Goal: Information Seeking & Learning: Check status

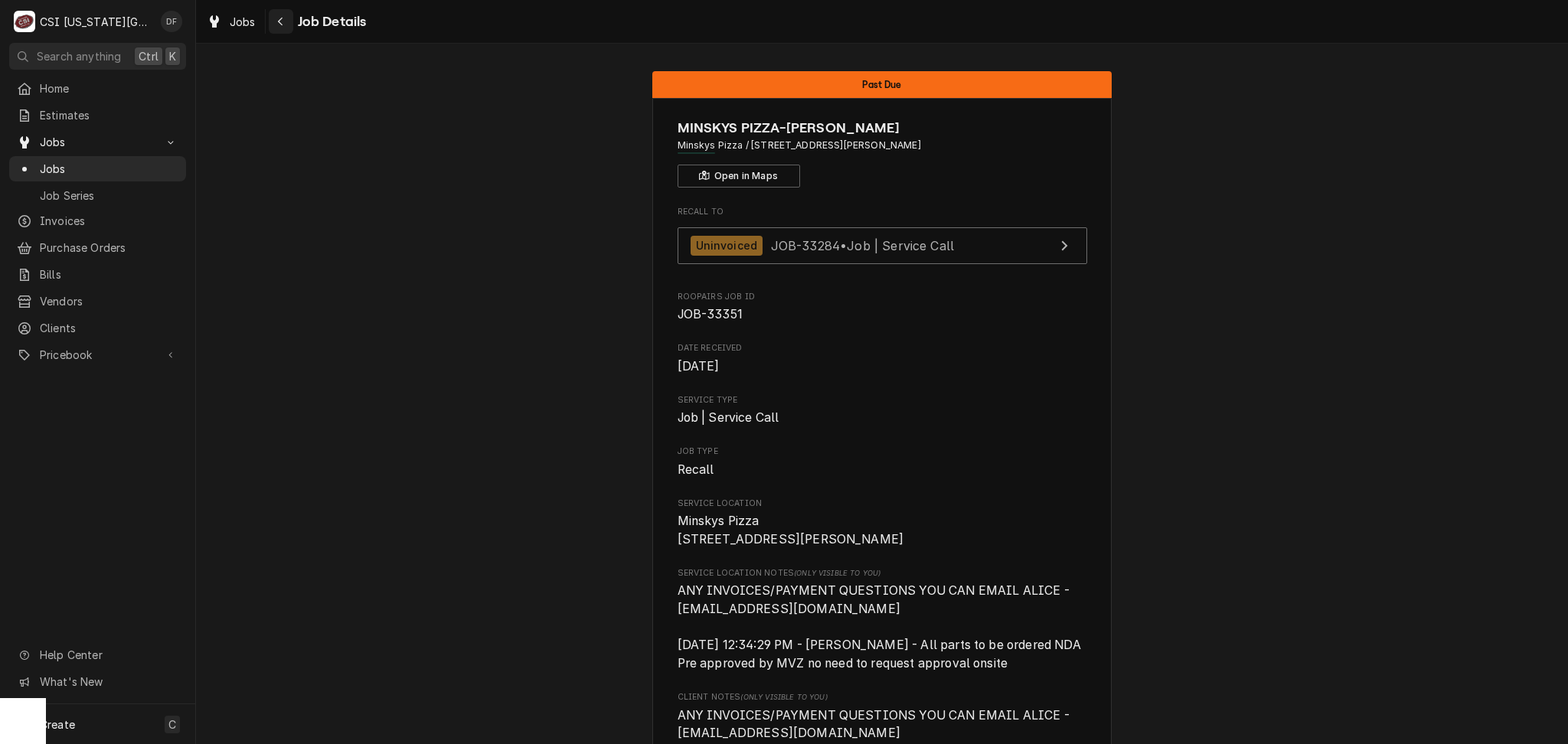
click at [280, 27] on div "Navigate back" at bounding box center [281, 22] width 15 height 15
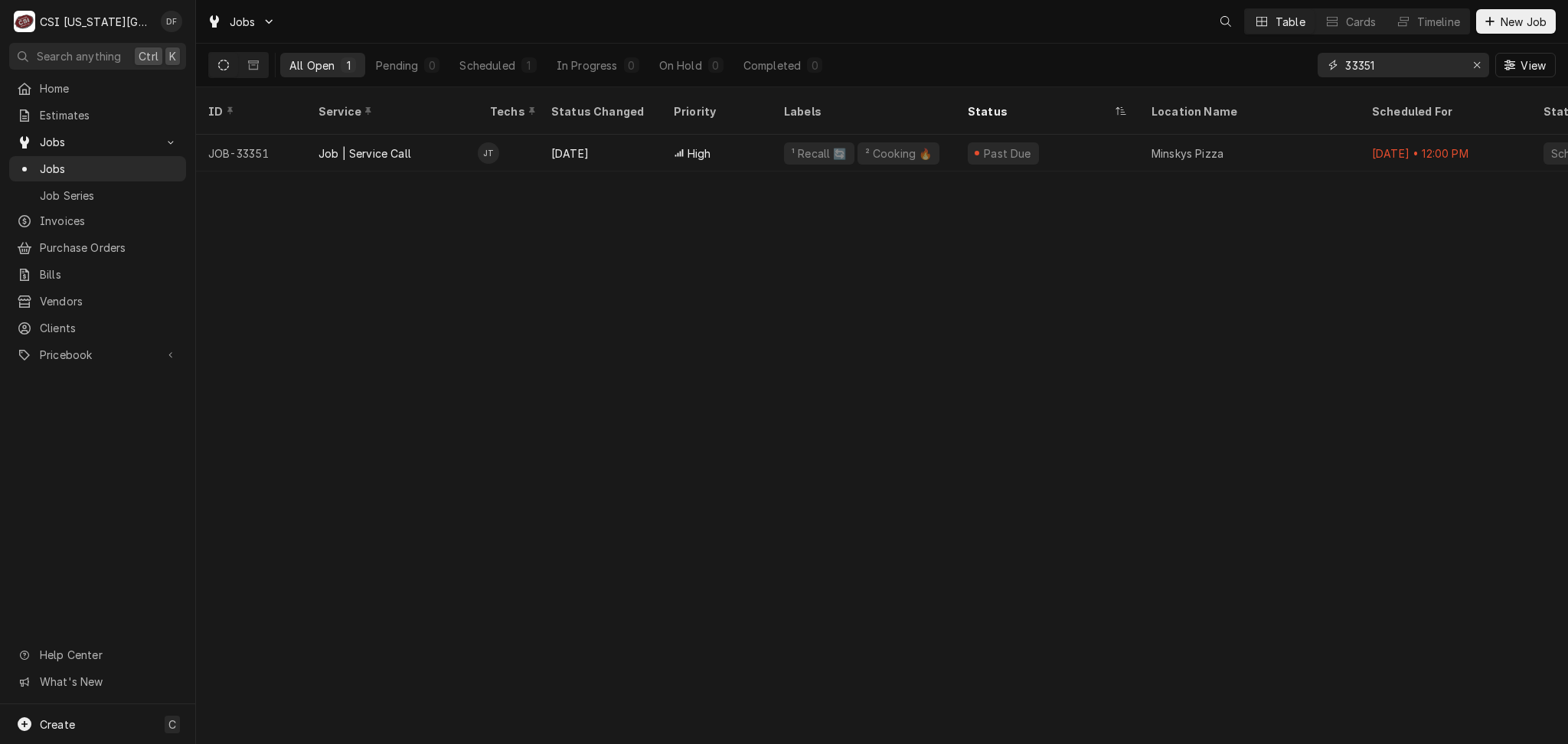
click at [1382, 63] on input "33351" at bounding box center [1402, 65] width 115 height 25
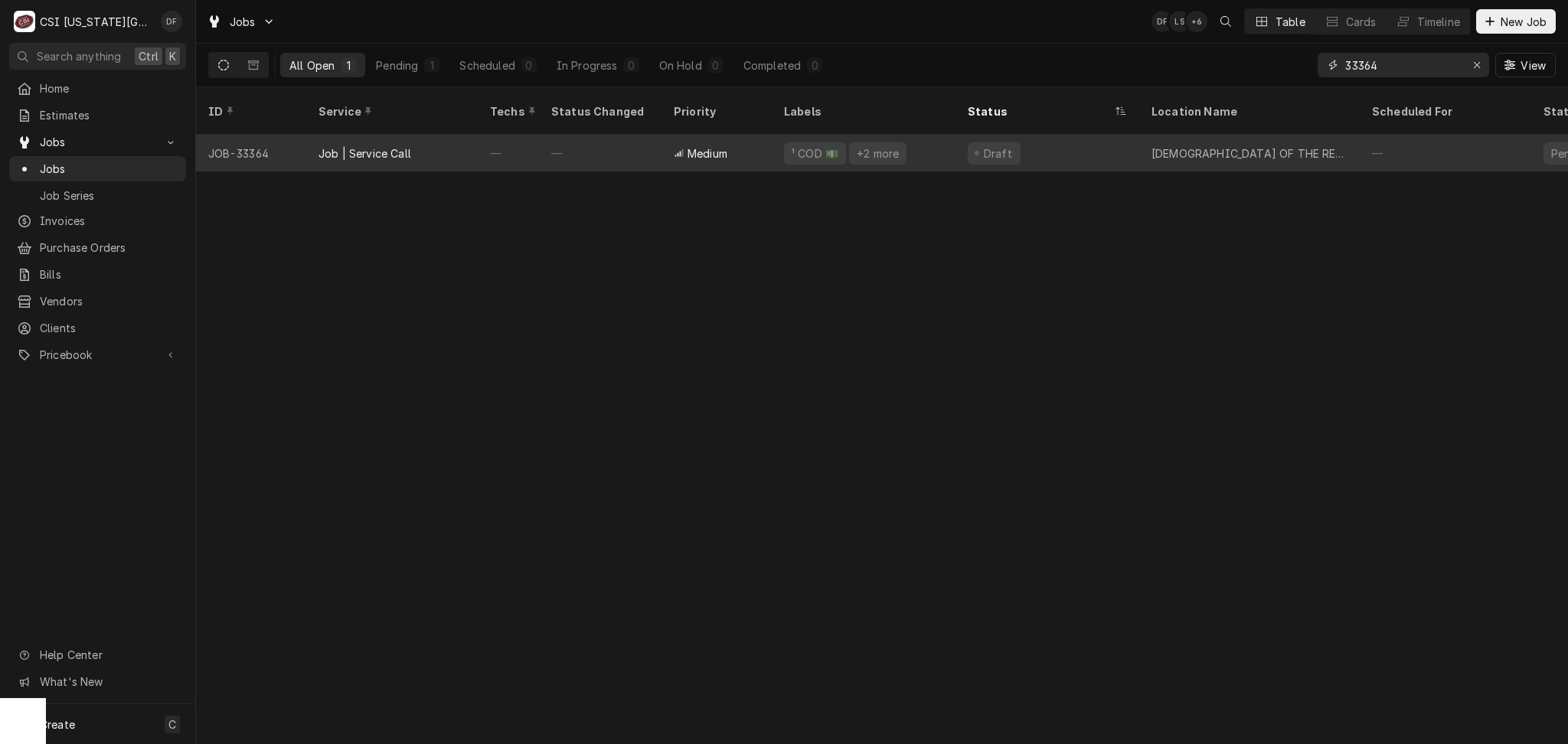
type input "33364"
click at [1282, 146] on div "CHURCH OF THE RESURRECTION - LEAWOOD" at bounding box center [1249, 153] width 196 height 16
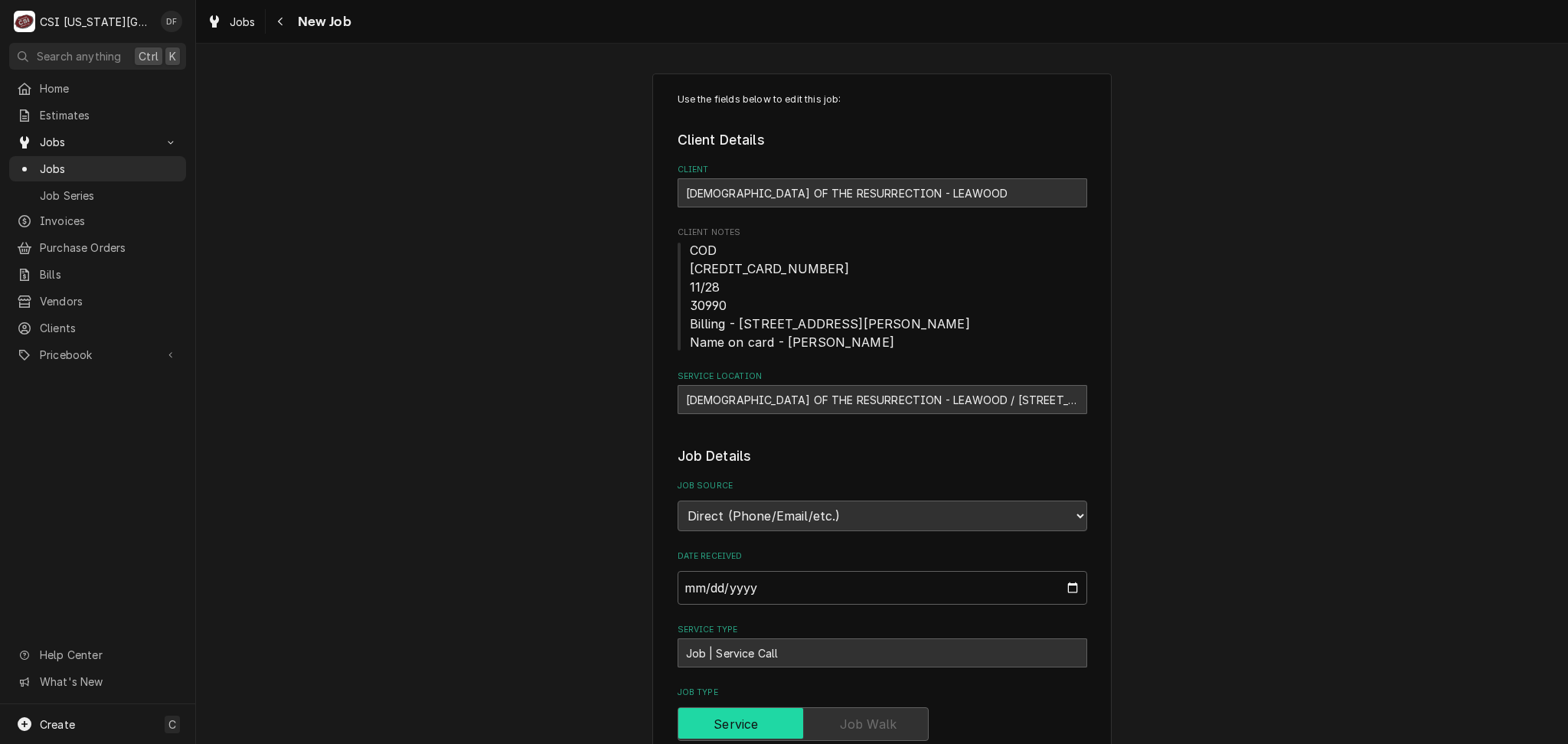
type textarea "x"
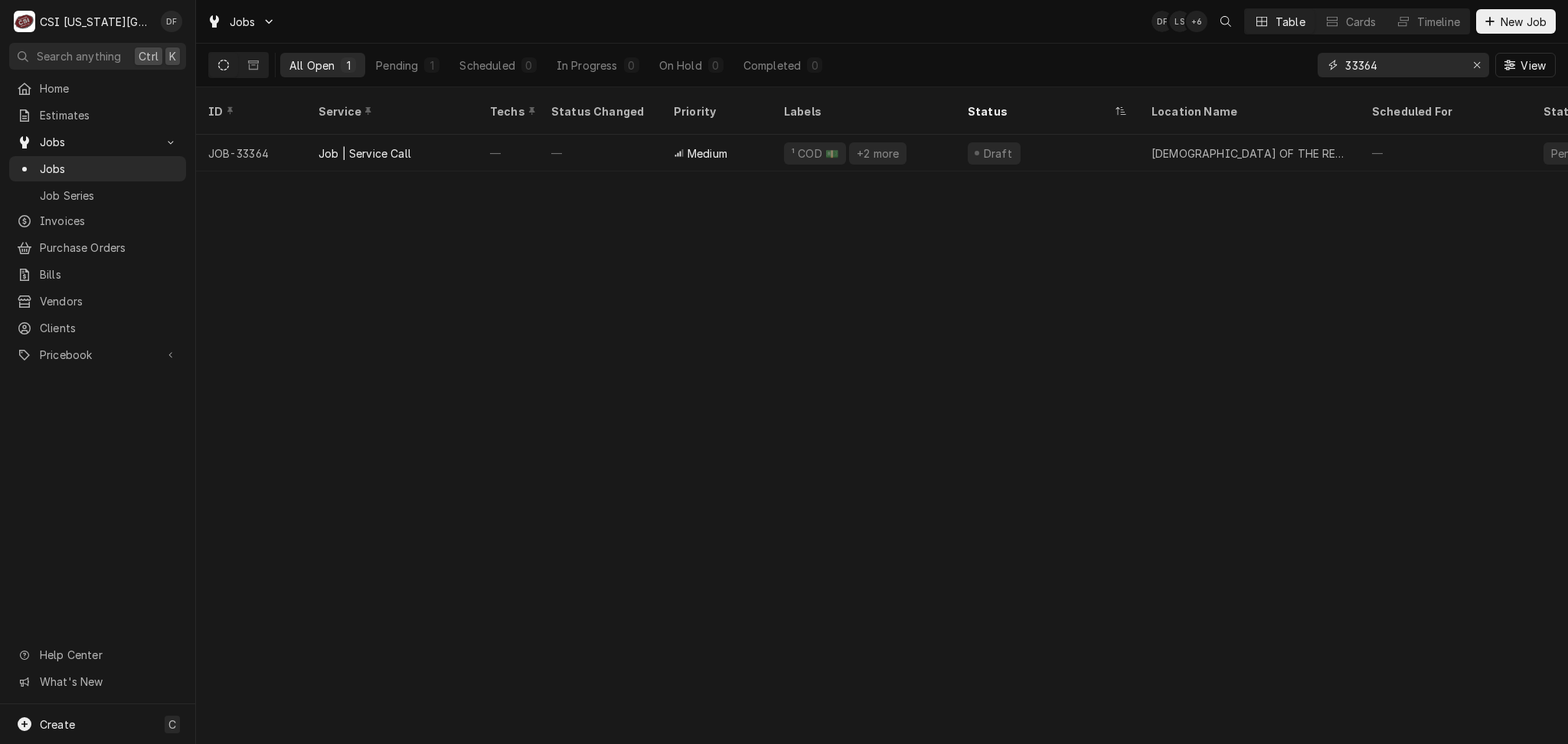
drag, startPoint x: 1424, startPoint y: 66, endPoint x: 1324, endPoint y: 64, distance: 100.0
click at [1324, 64] on div "33364" at bounding box center [1403, 65] width 171 height 25
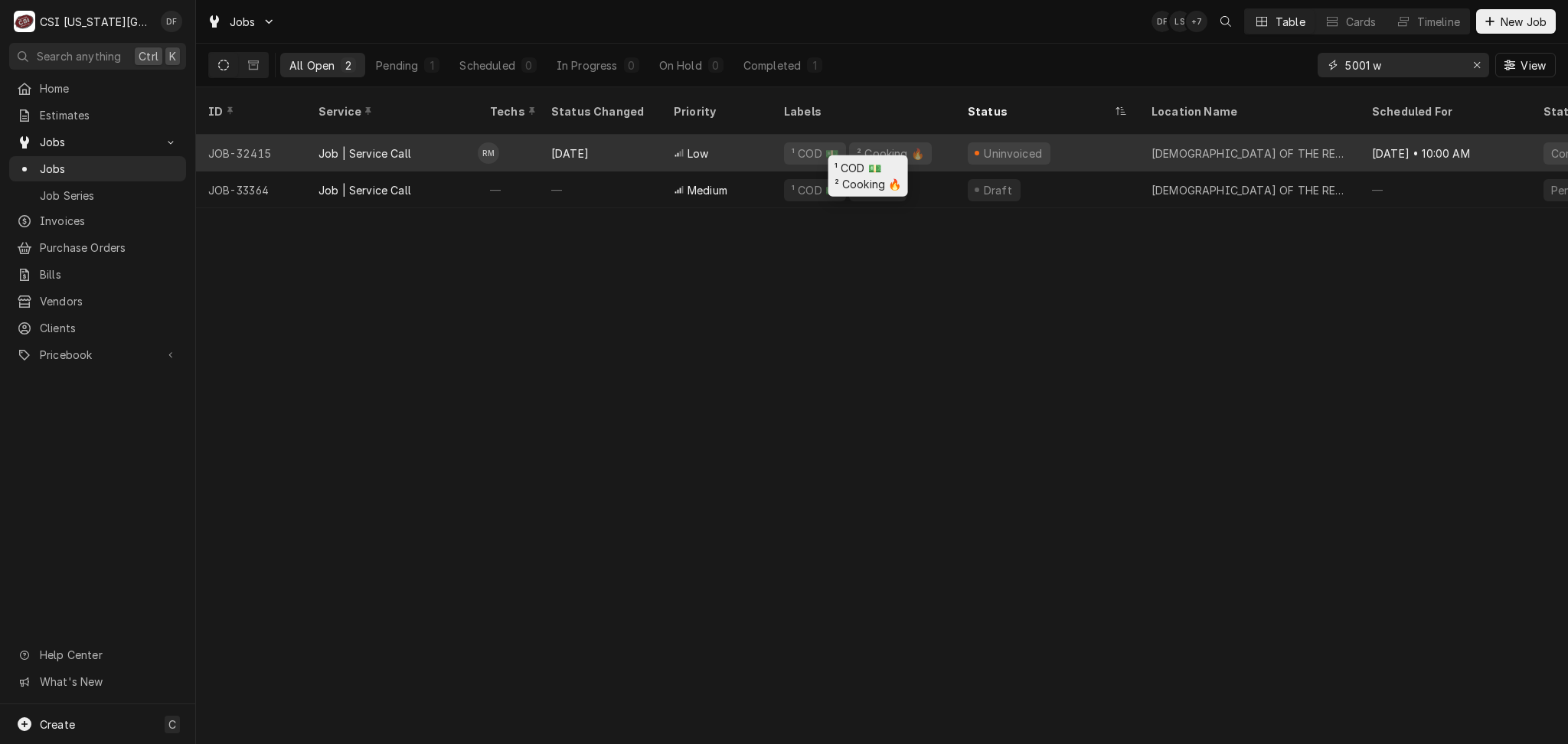
type input "5001 w"
click at [896, 145] on div "¹ COD 💵 ² Cooking 🔥" at bounding box center [864, 152] width 184 height 37
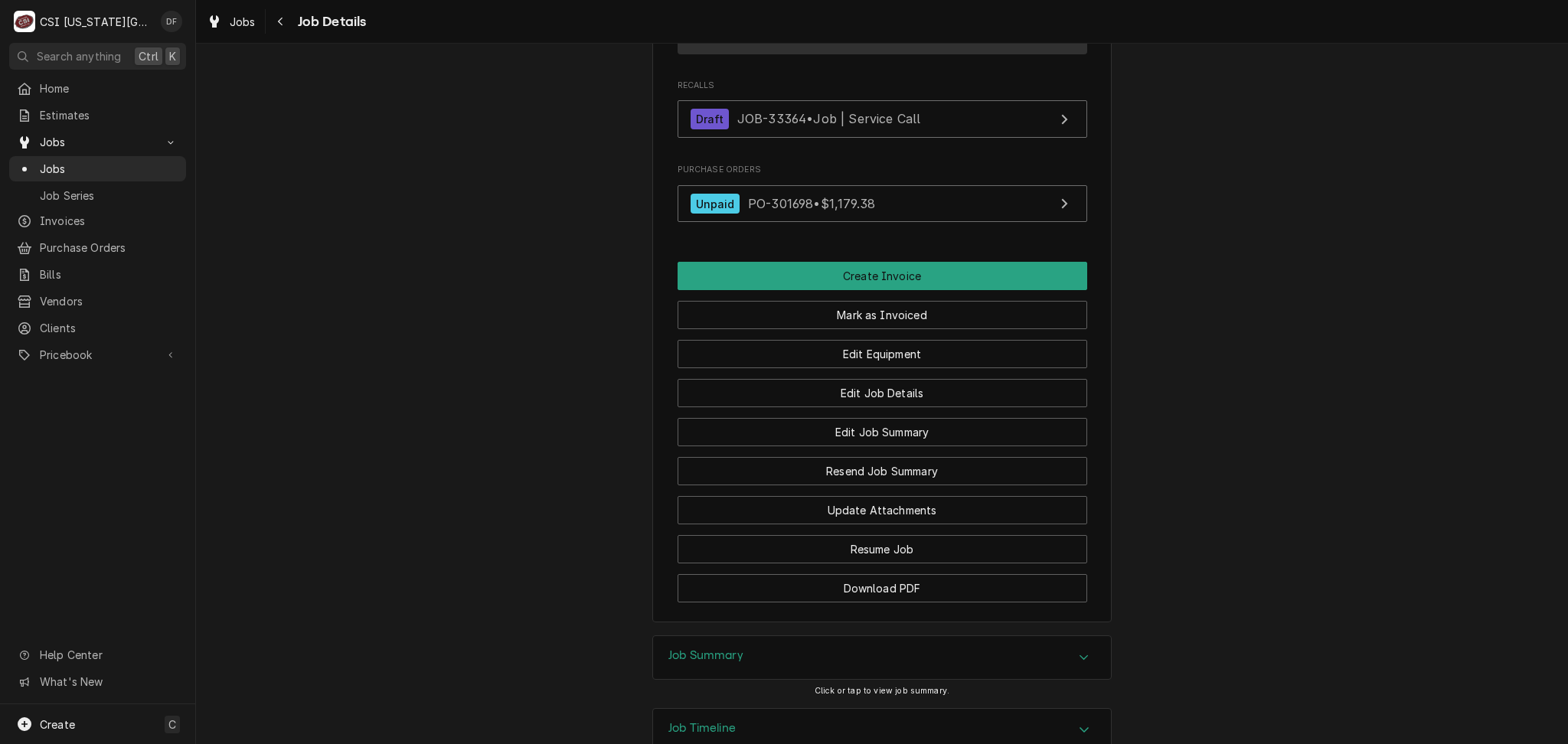
scroll to position [1639, 0]
click at [694, 634] on div "Job Summary" at bounding box center [882, 655] width 458 height 43
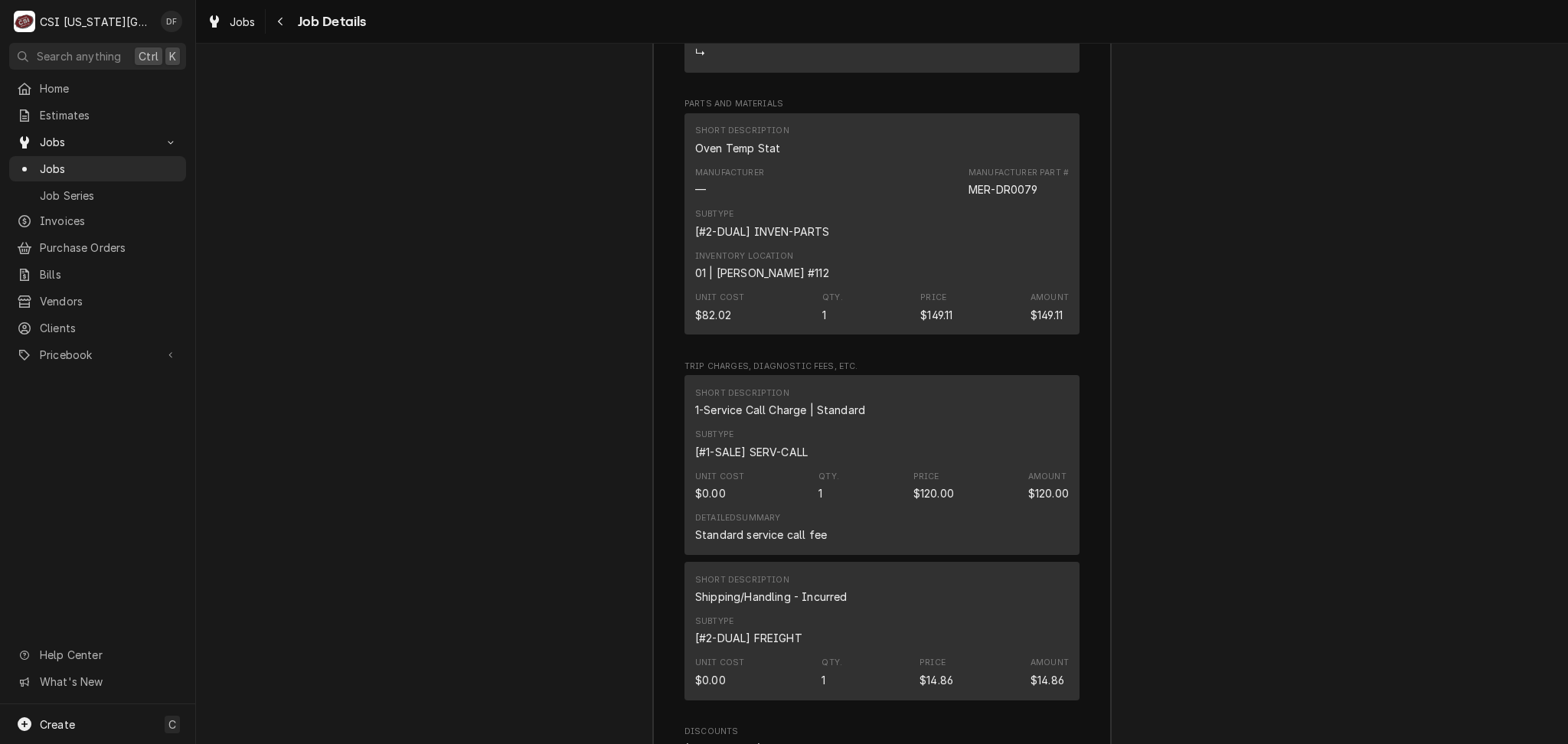
scroll to position [4804, 0]
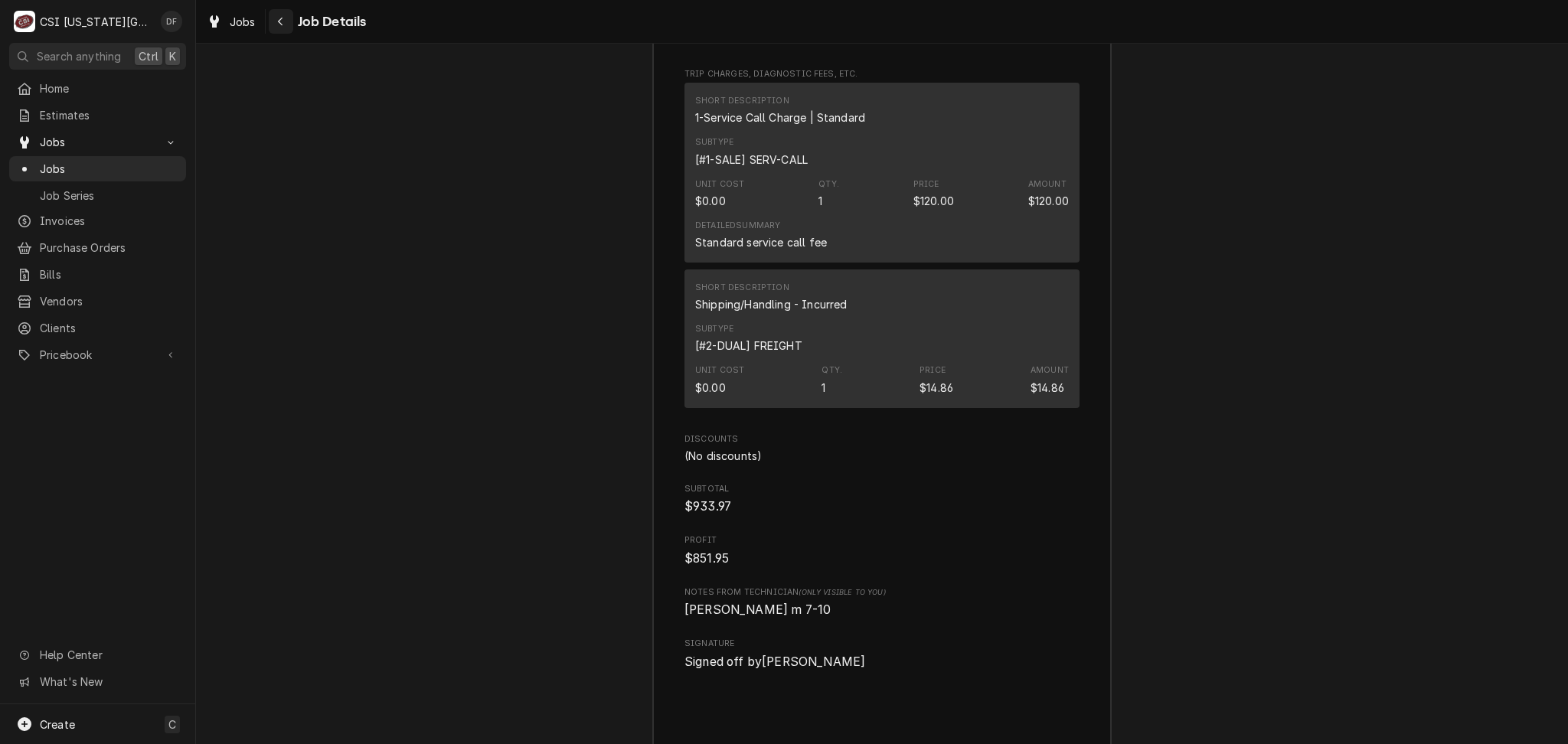
click at [285, 22] on div "Navigate back" at bounding box center [281, 22] width 15 height 15
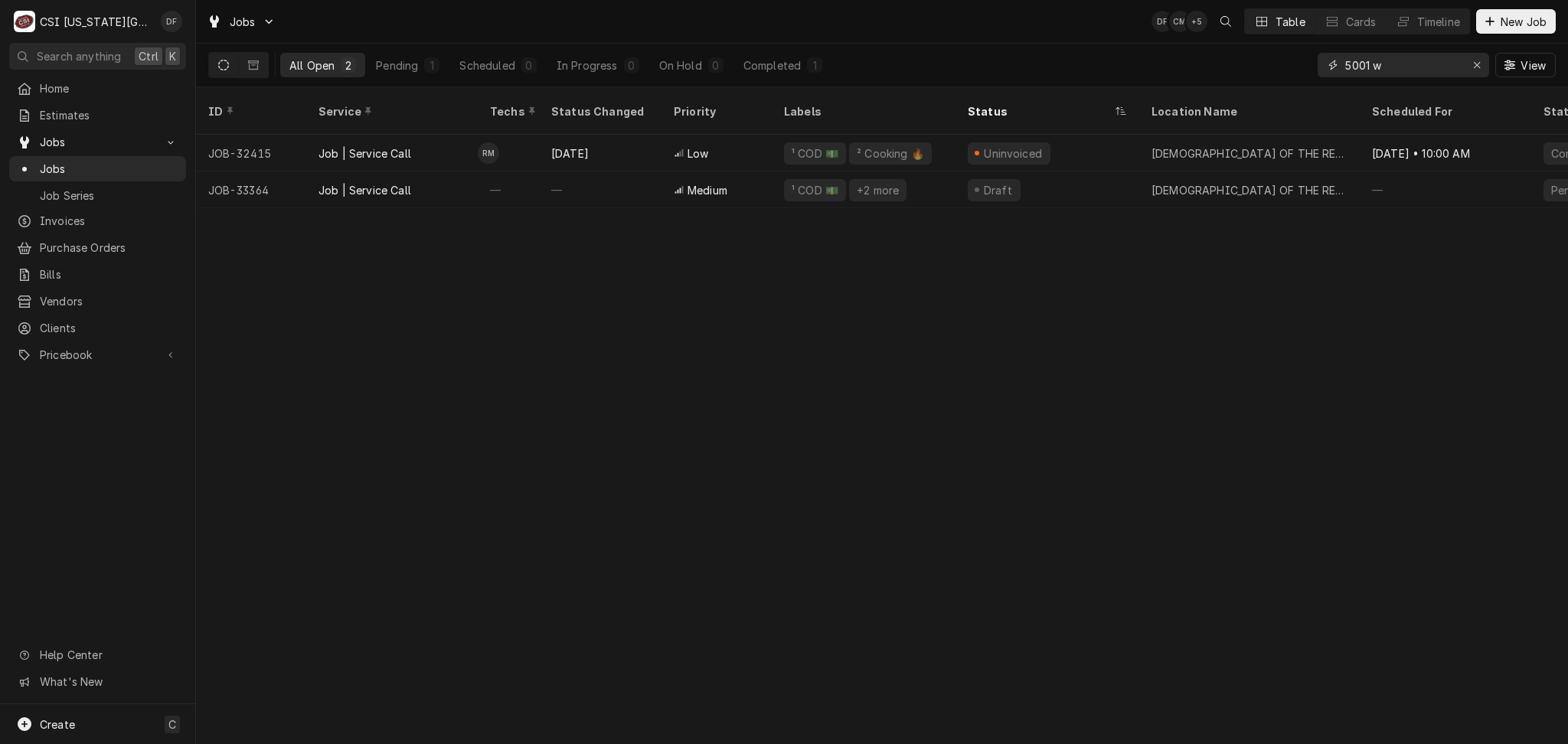
drag, startPoint x: 1403, startPoint y: 62, endPoint x: 1289, endPoint y: 59, distance: 114.0
click at [1290, 59] on div "All Open 2 Pending 1 Scheduled 0 In Progress 0 On Hold 0 Completed 1 5001 w View" at bounding box center [882, 64] width 1347 height 43
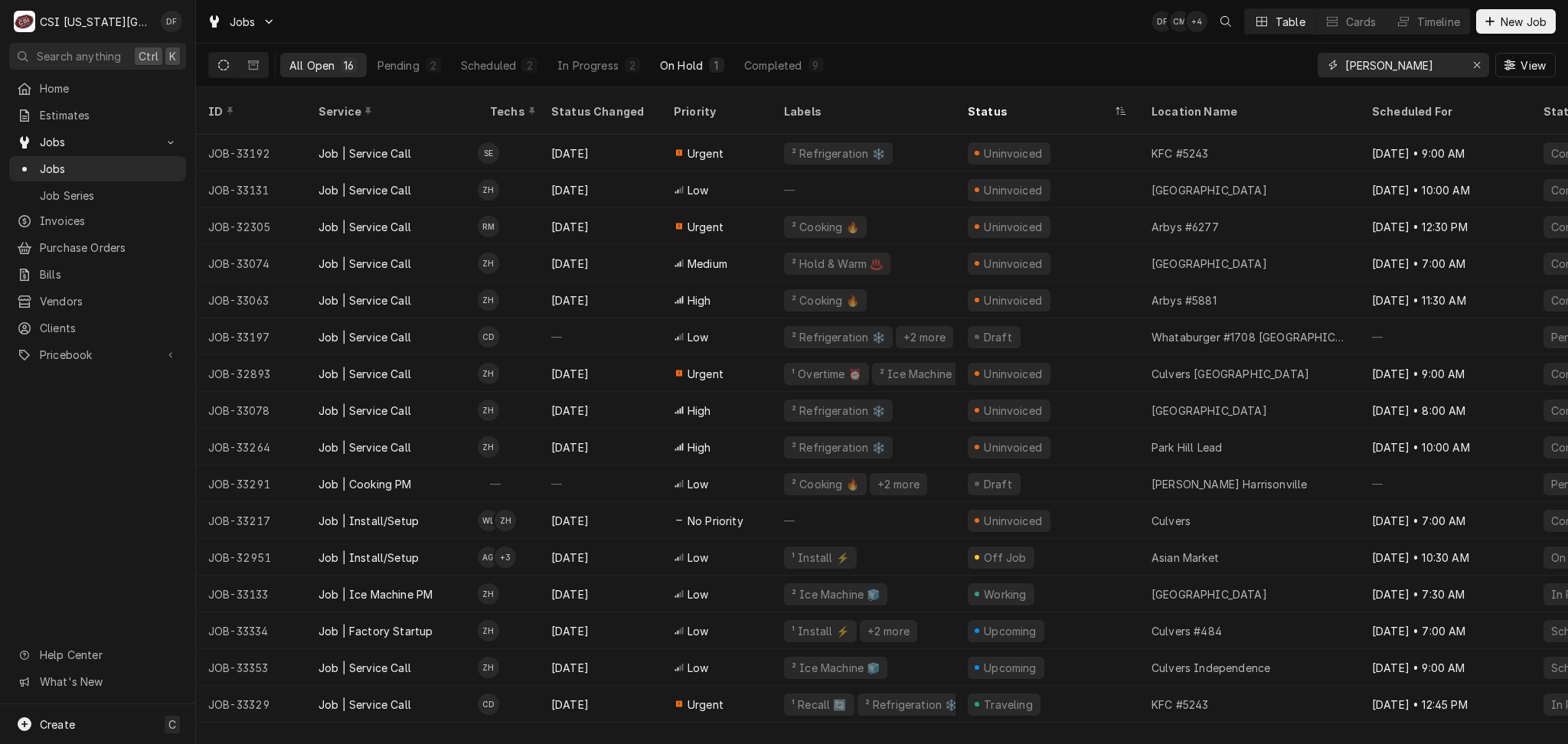
type input "harris"
click at [692, 71] on div "On Hold" at bounding box center [681, 65] width 43 height 16
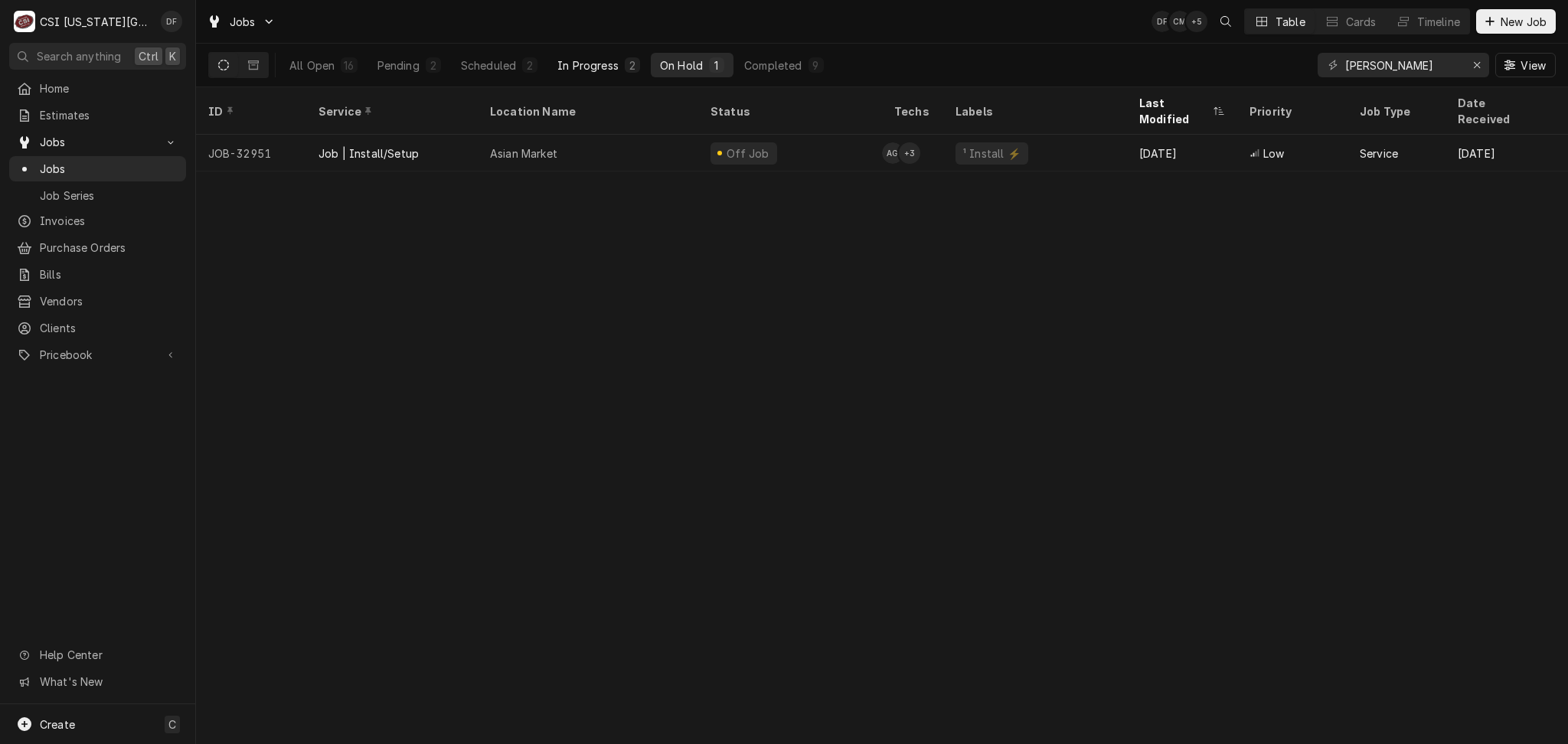
click at [615, 66] on div "In Progress" at bounding box center [588, 65] width 62 height 16
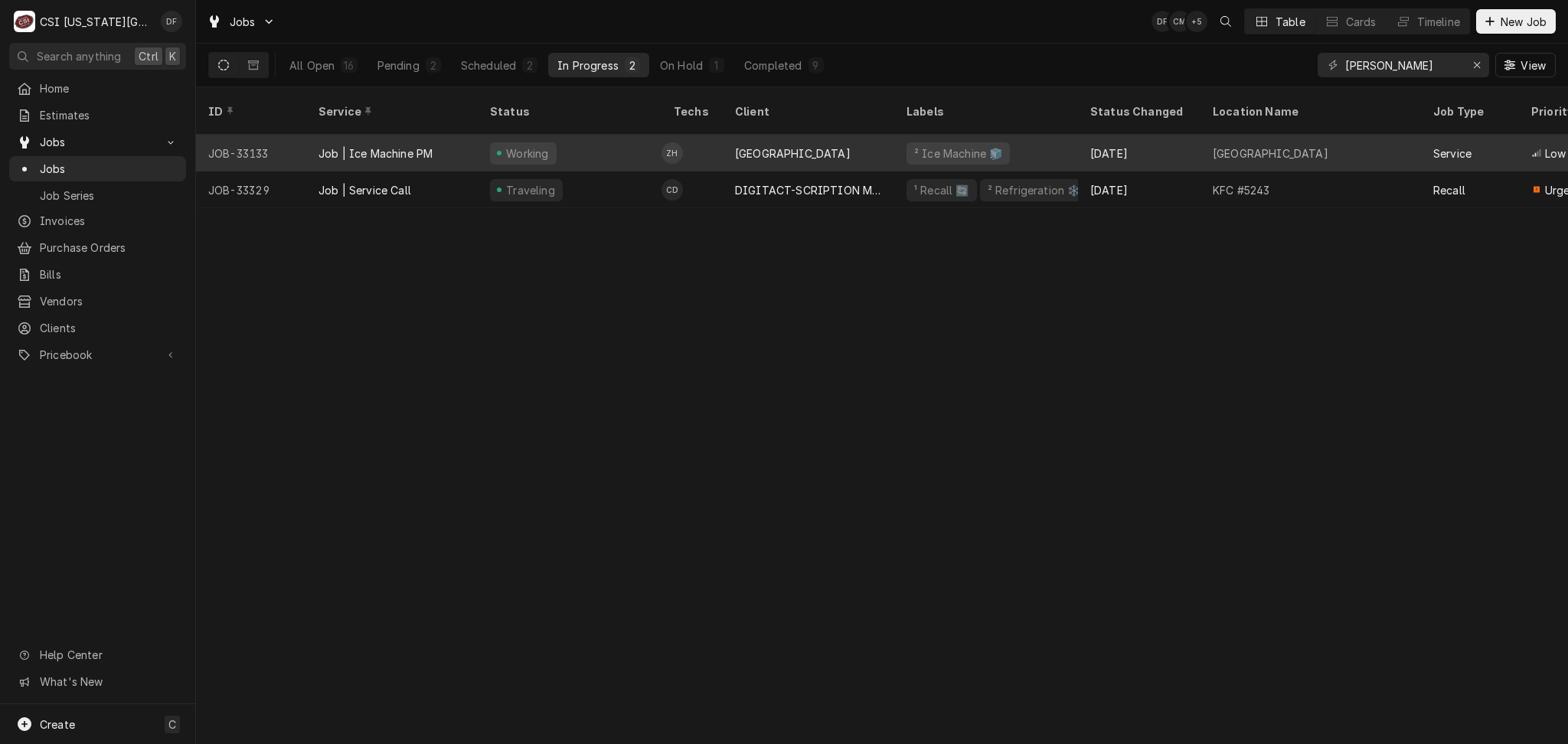
click at [730, 138] on div "[GEOGRAPHIC_DATA]" at bounding box center [808, 152] width 171 height 37
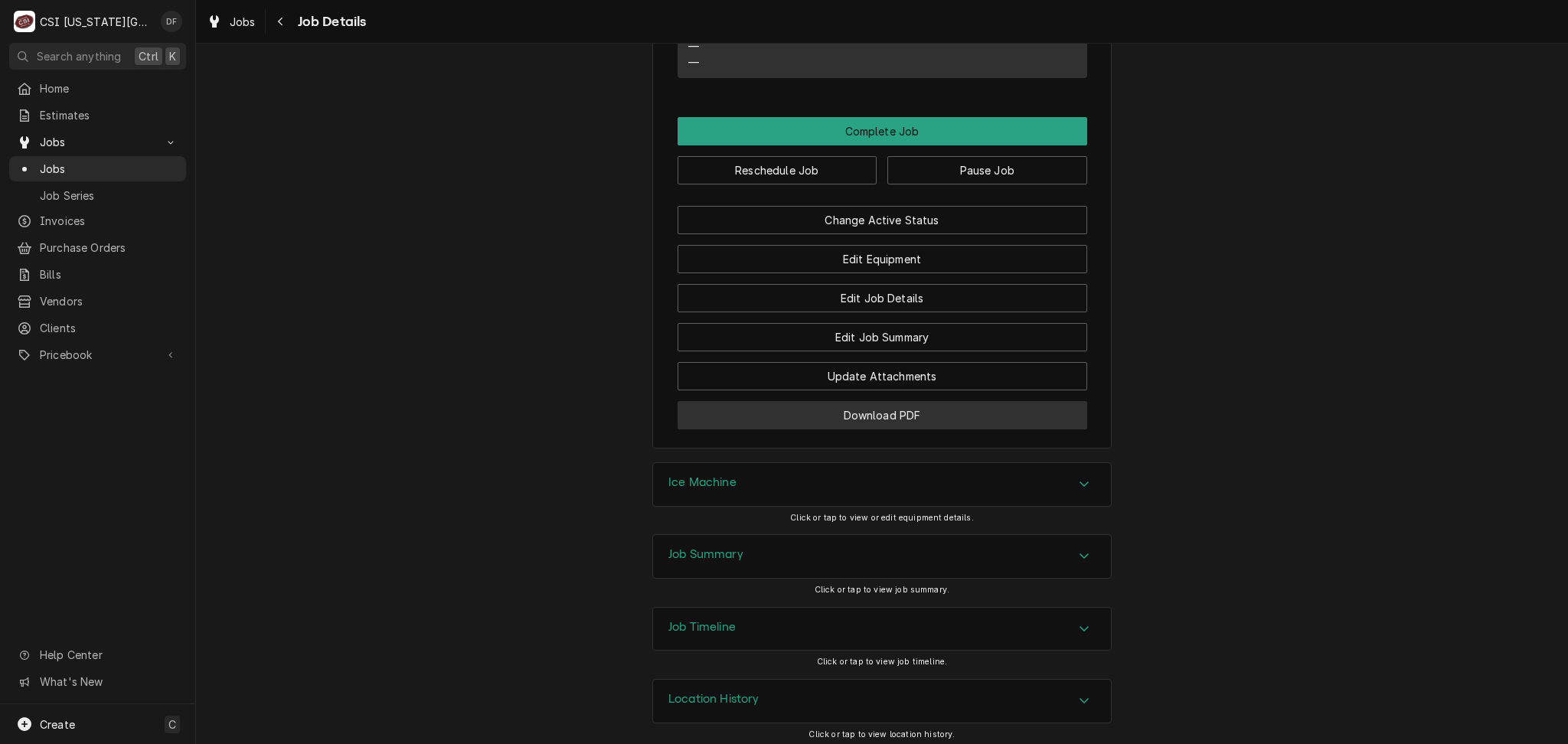
scroll to position [1564, 0]
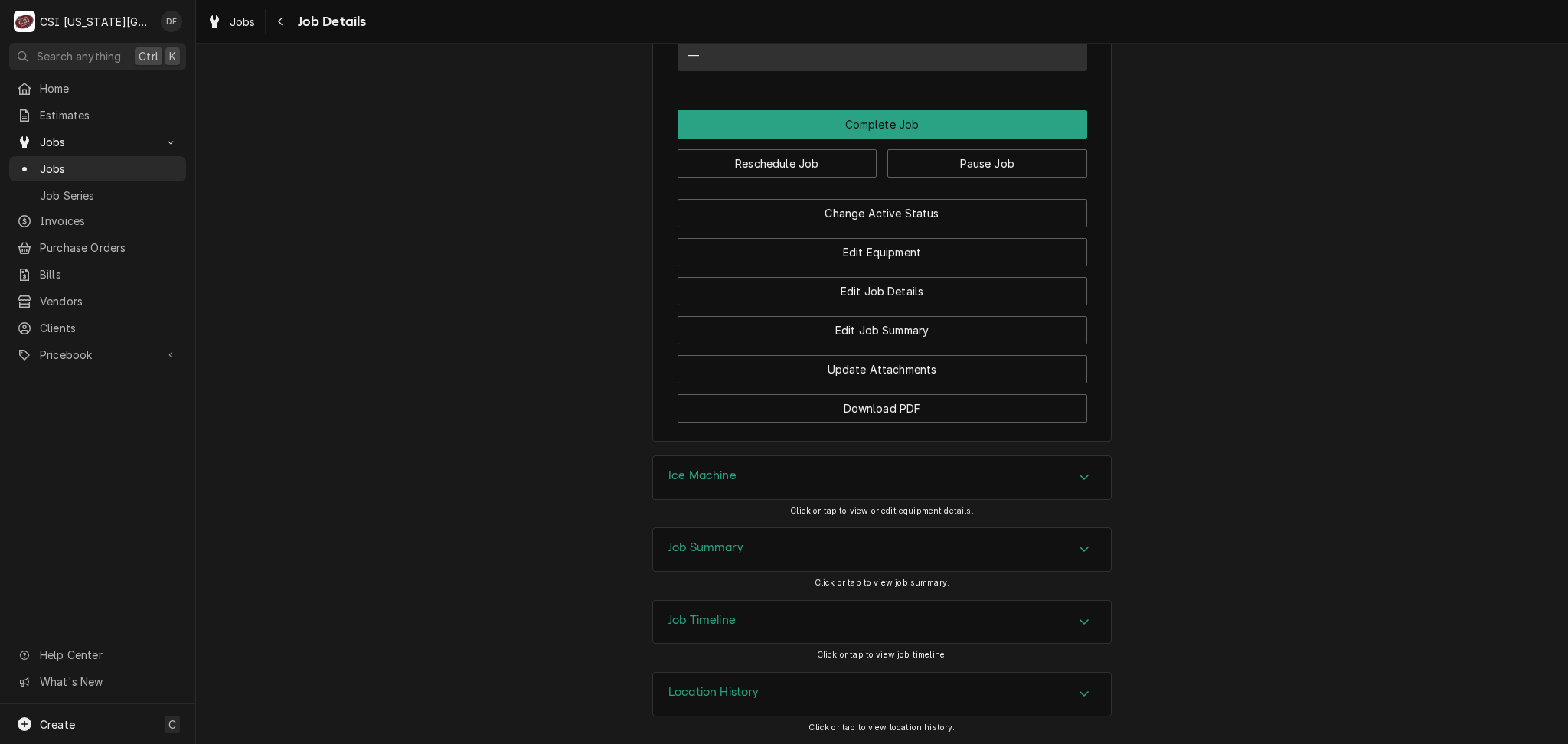
click at [739, 478] on div "Ice Machine" at bounding box center [882, 477] width 458 height 43
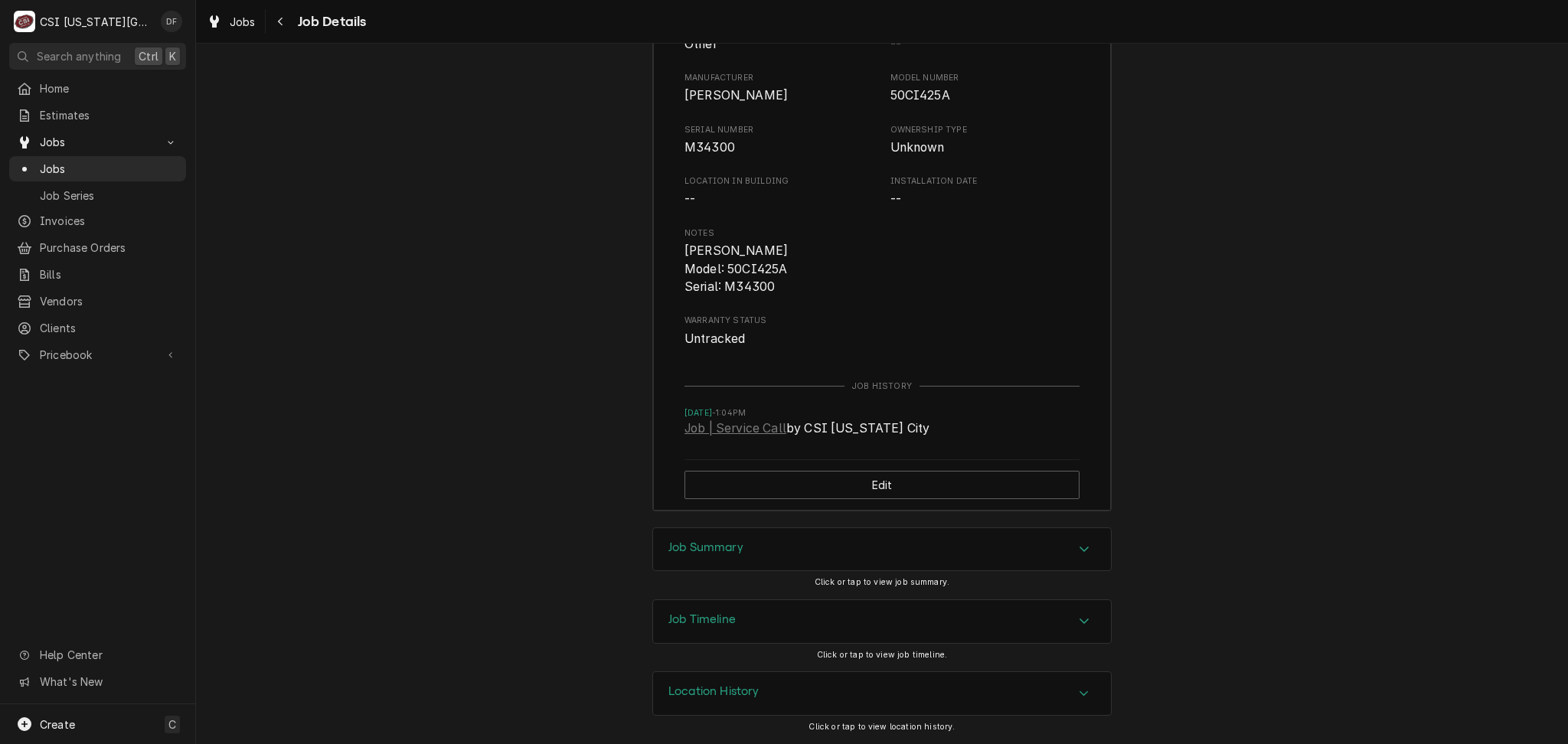
scroll to position [2059, 0]
click at [704, 548] on h3 "Job Summary" at bounding box center [705, 547] width 75 height 14
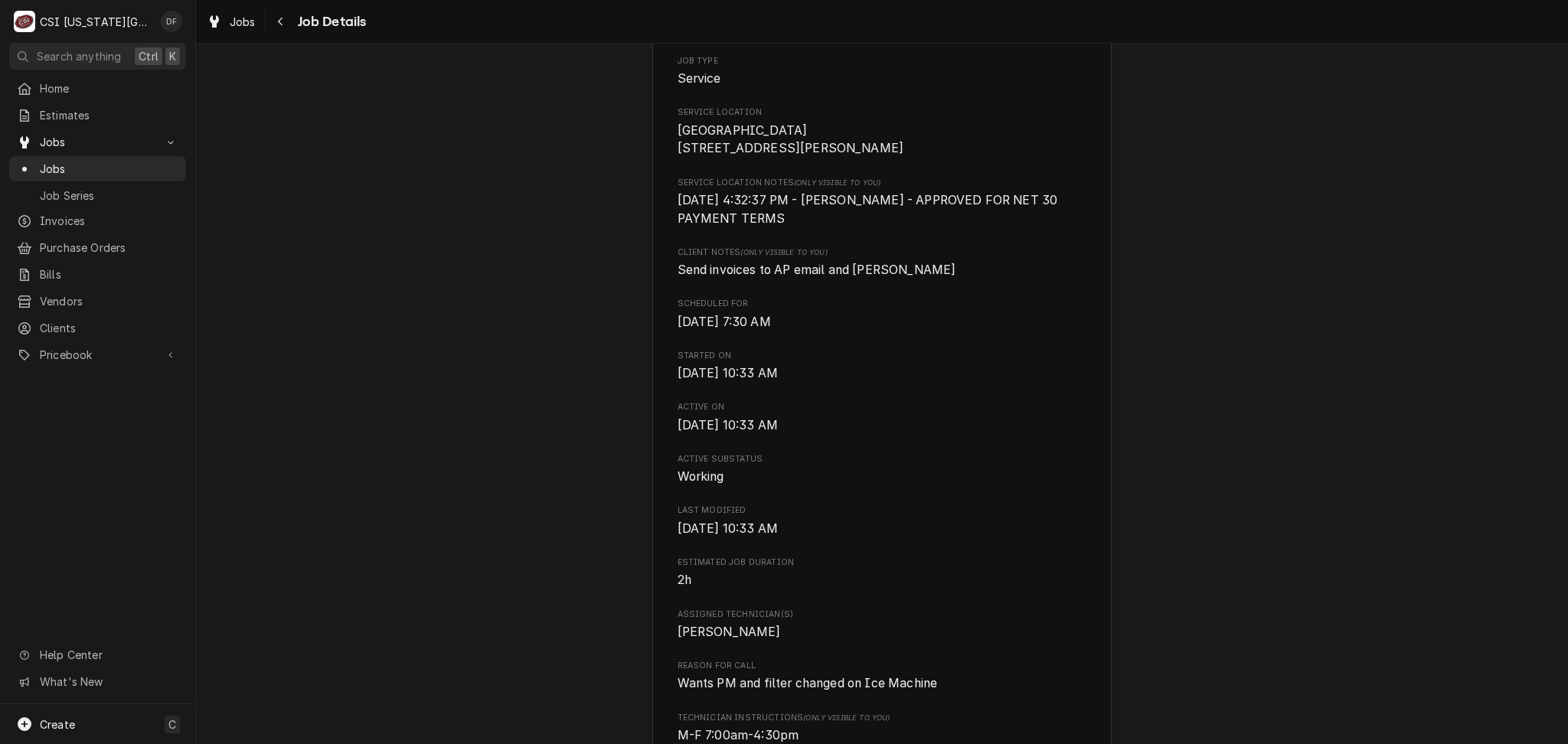
scroll to position [0, 0]
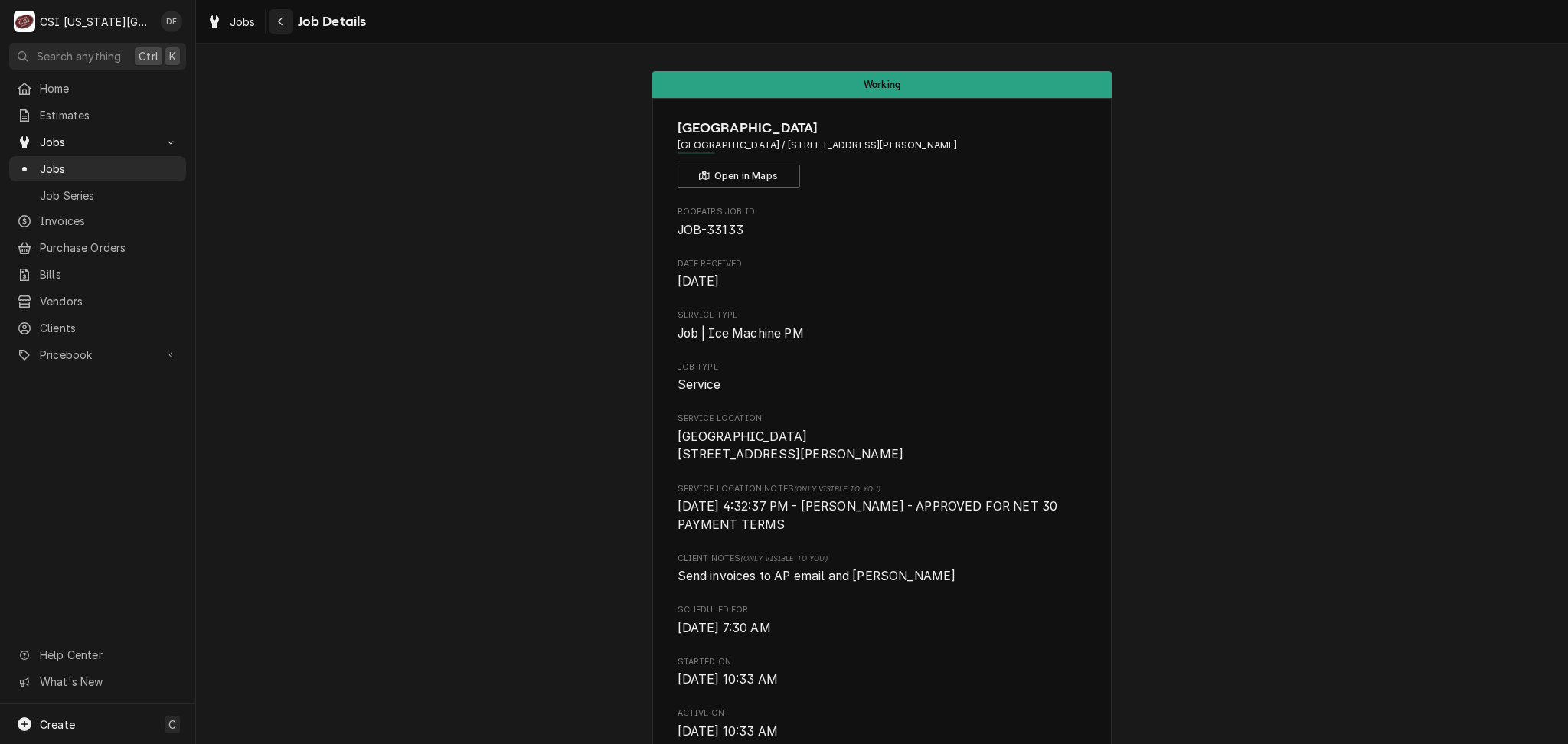
click at [277, 20] on icon "Navigate back" at bounding box center [280, 21] width 7 height 10
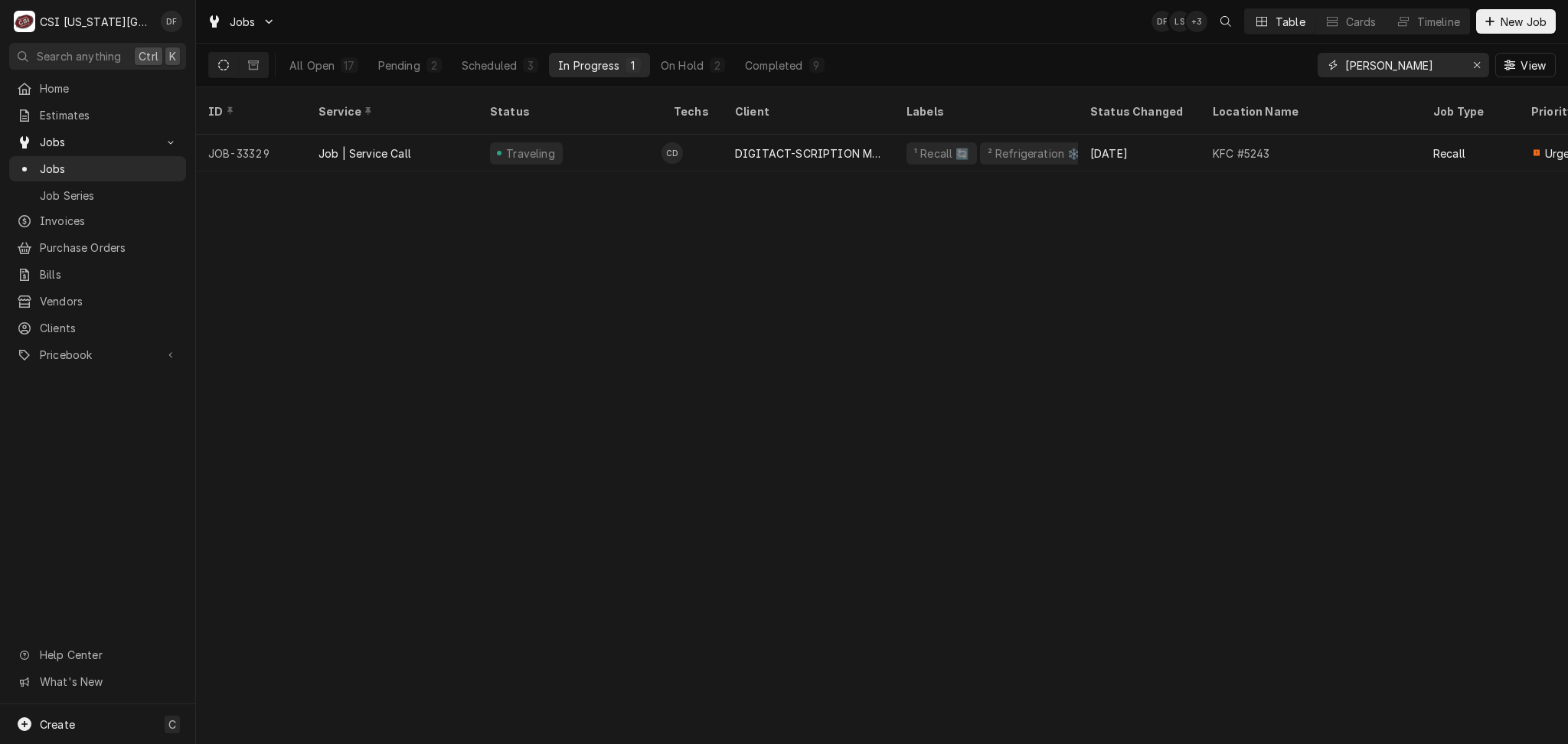
drag, startPoint x: 1384, startPoint y: 65, endPoint x: 1318, endPoint y: 65, distance: 66.0
click at [1318, 65] on div "harris" at bounding box center [1403, 65] width 171 height 25
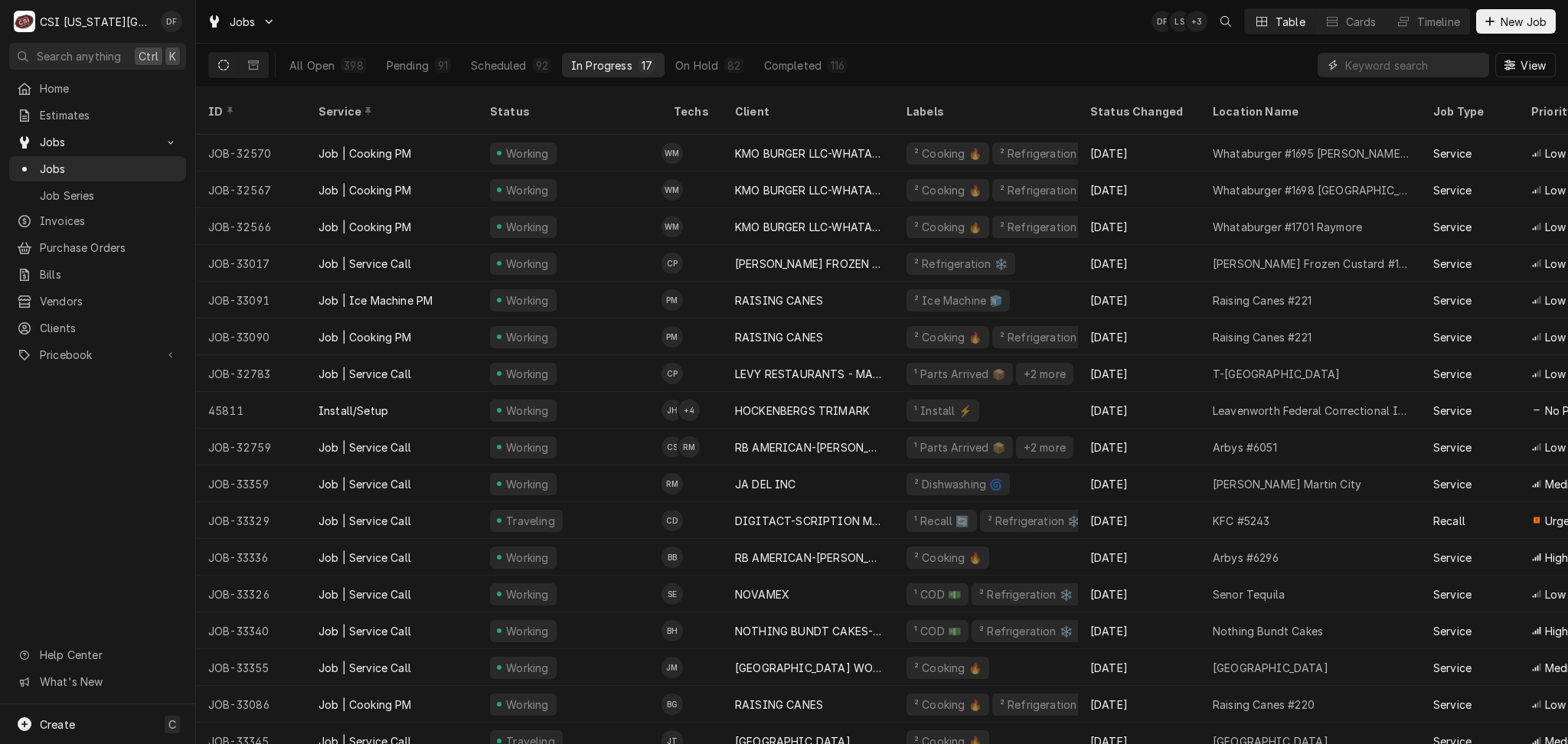
click at [1399, 73] on input "Dynamic Content Wrapper" at bounding box center [1414, 65] width 136 height 25
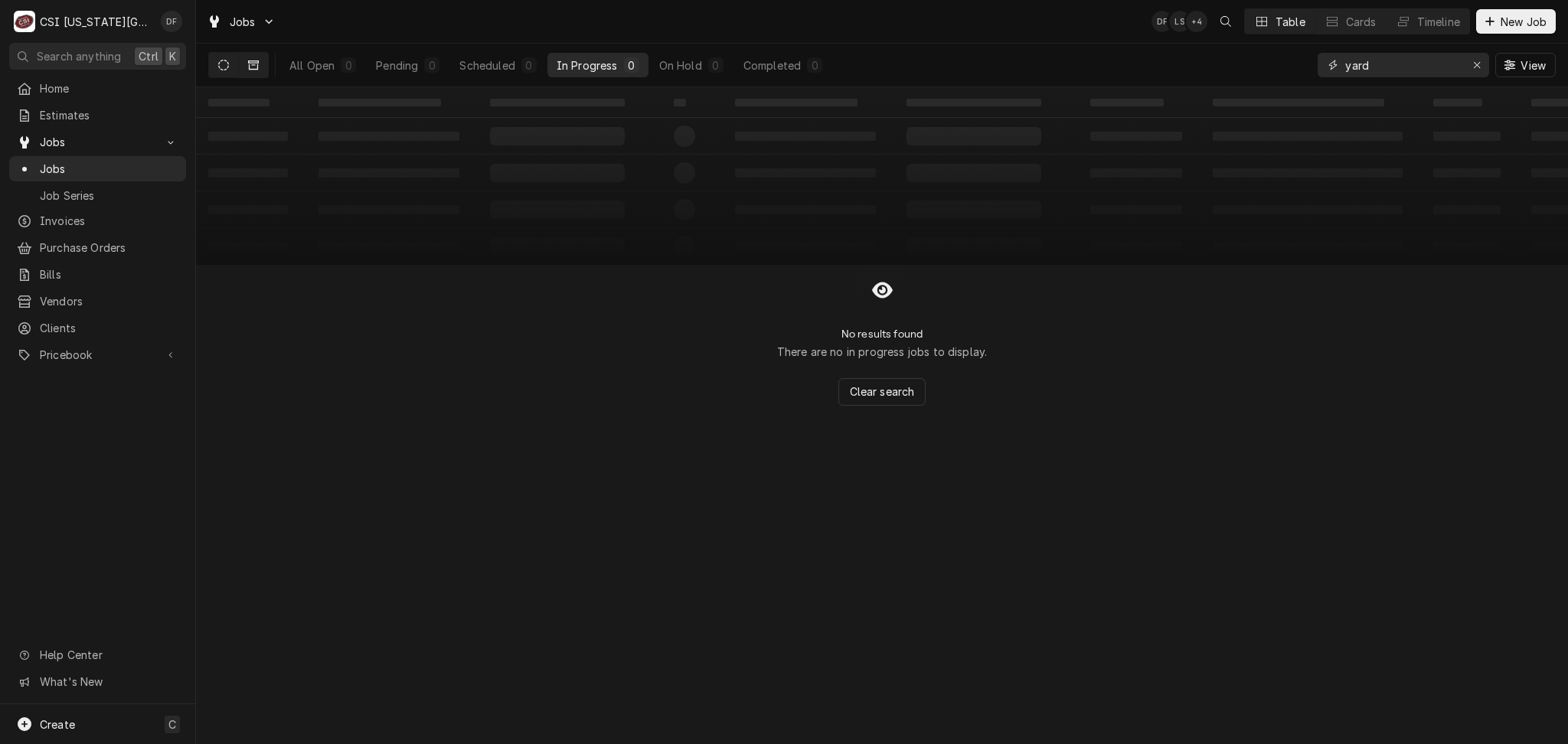
type input "yard"
click at [258, 62] on icon "Dynamic Content Wrapper" at bounding box center [253, 65] width 10 height 9
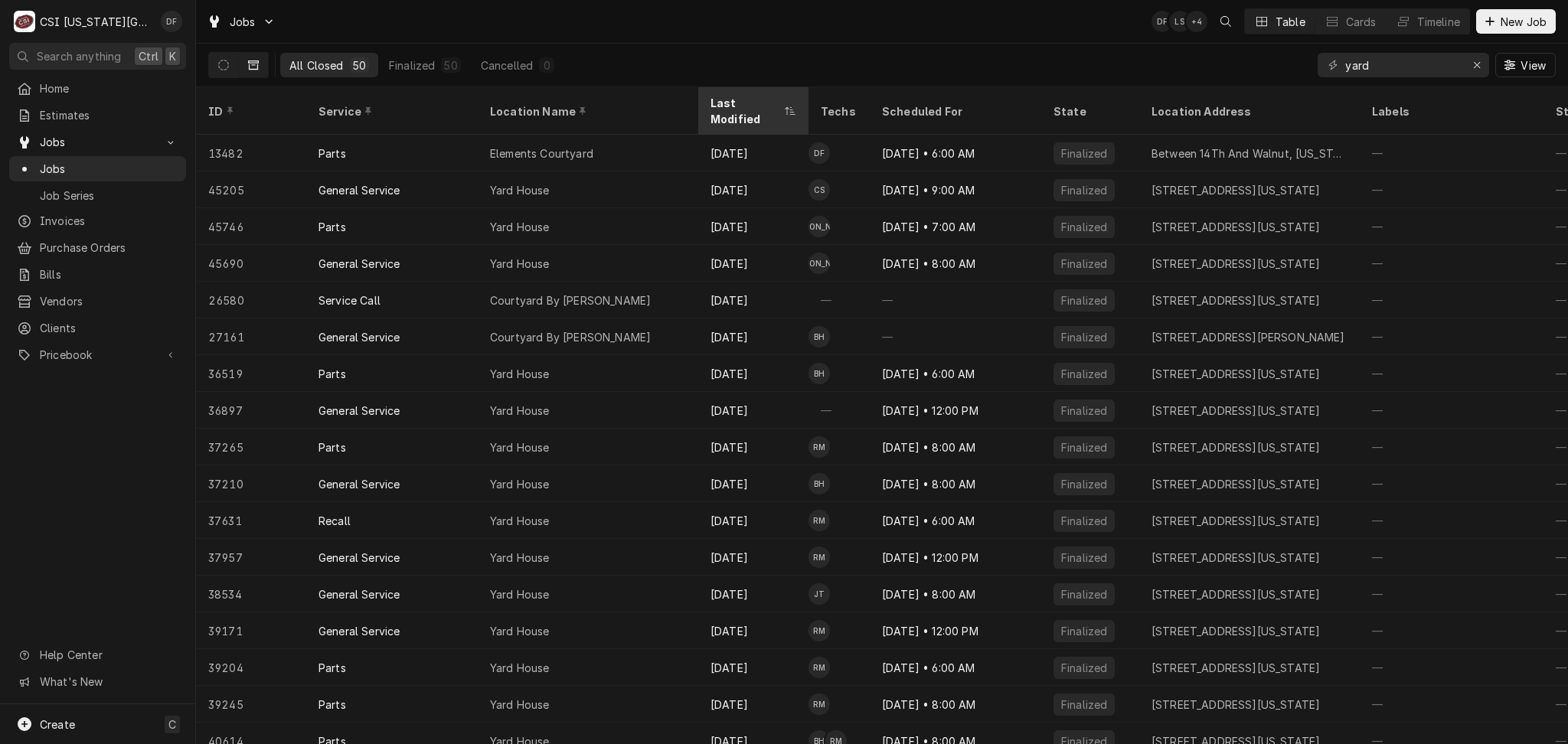
click at [777, 100] on div "Last Modified" at bounding box center [745, 111] width 70 height 32
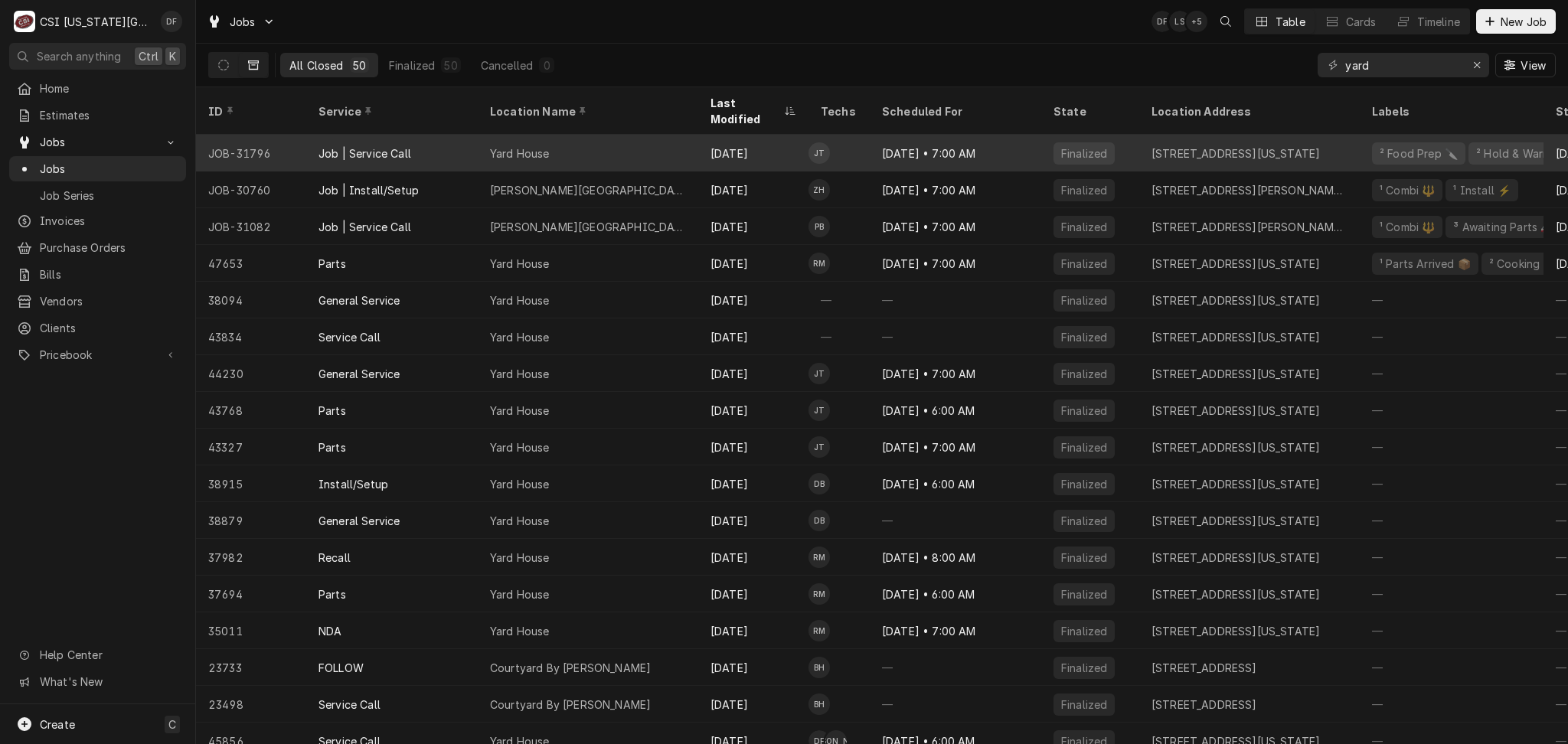
click at [753, 141] on div "Oct 5" at bounding box center [753, 152] width 110 height 37
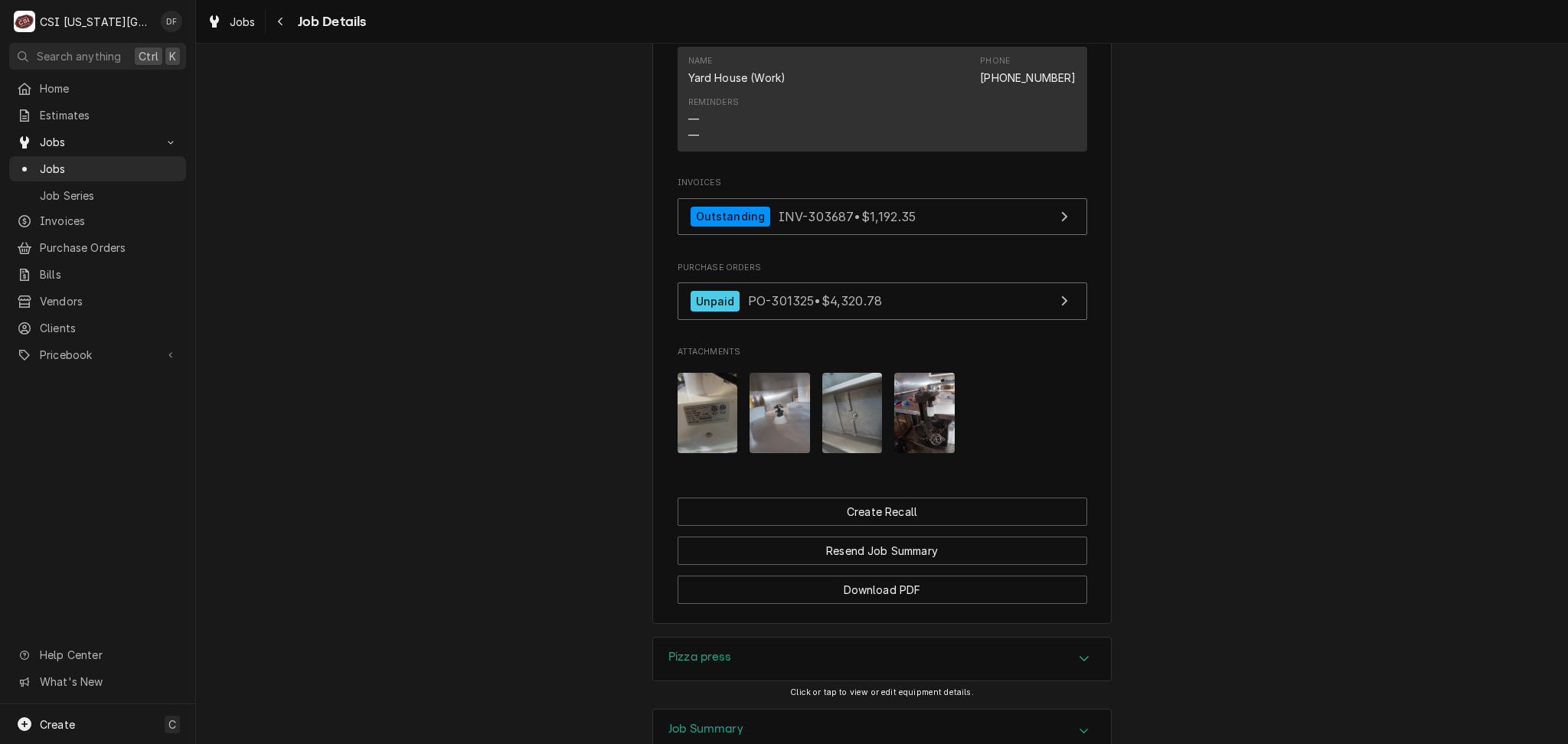
scroll to position [1797, 0]
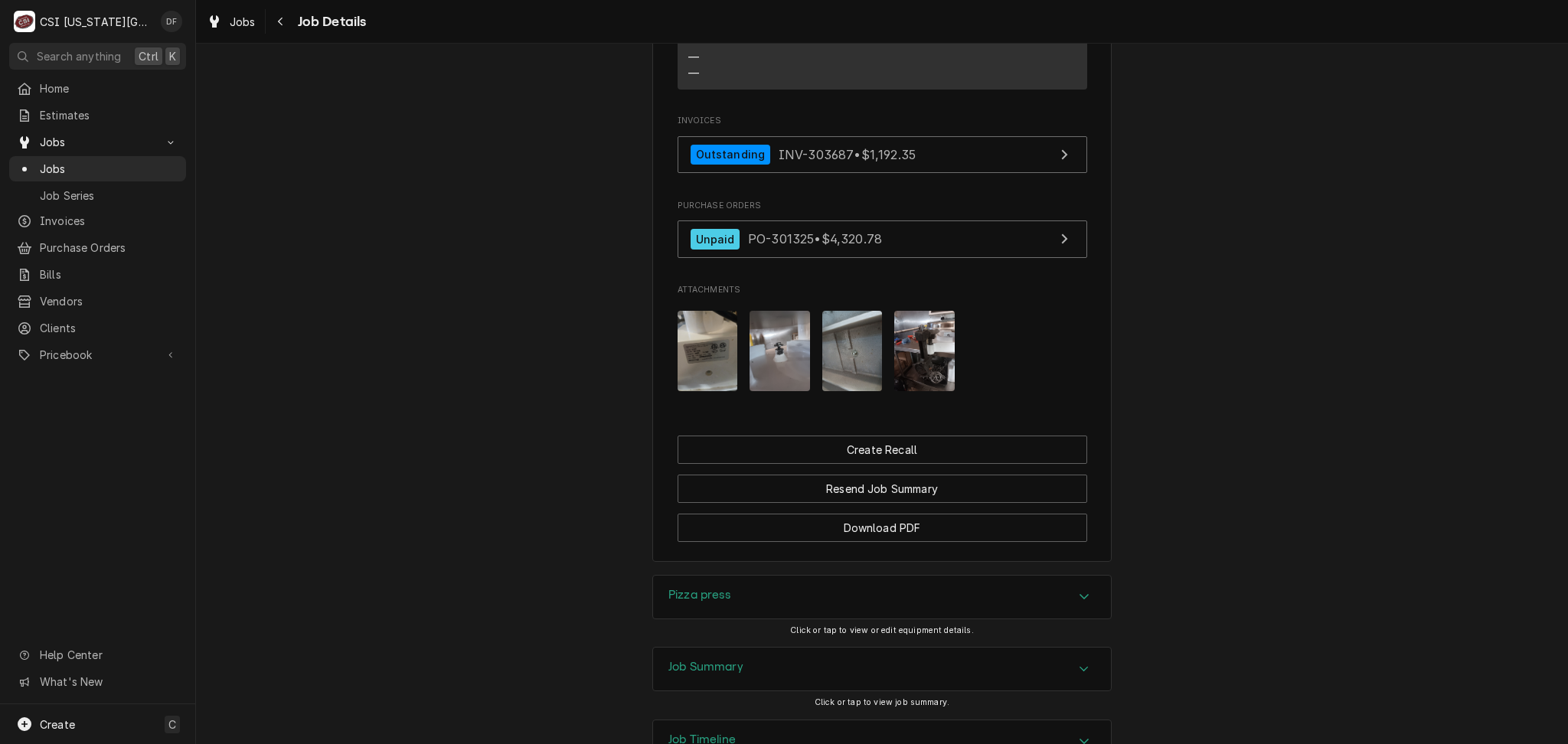
click at [748, 647] on div "Job Summary" at bounding box center [882, 668] width 458 height 43
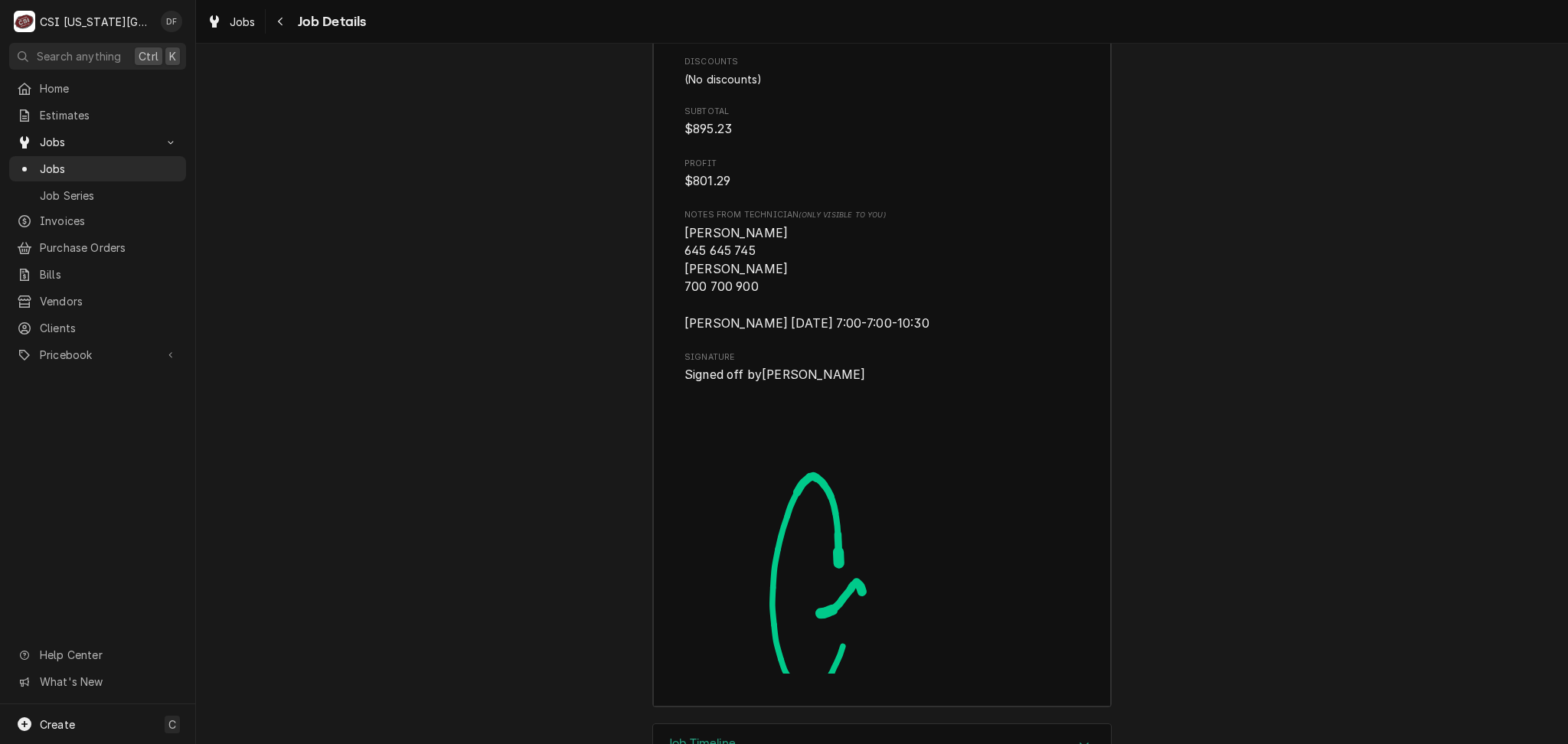
scroll to position [5875, 0]
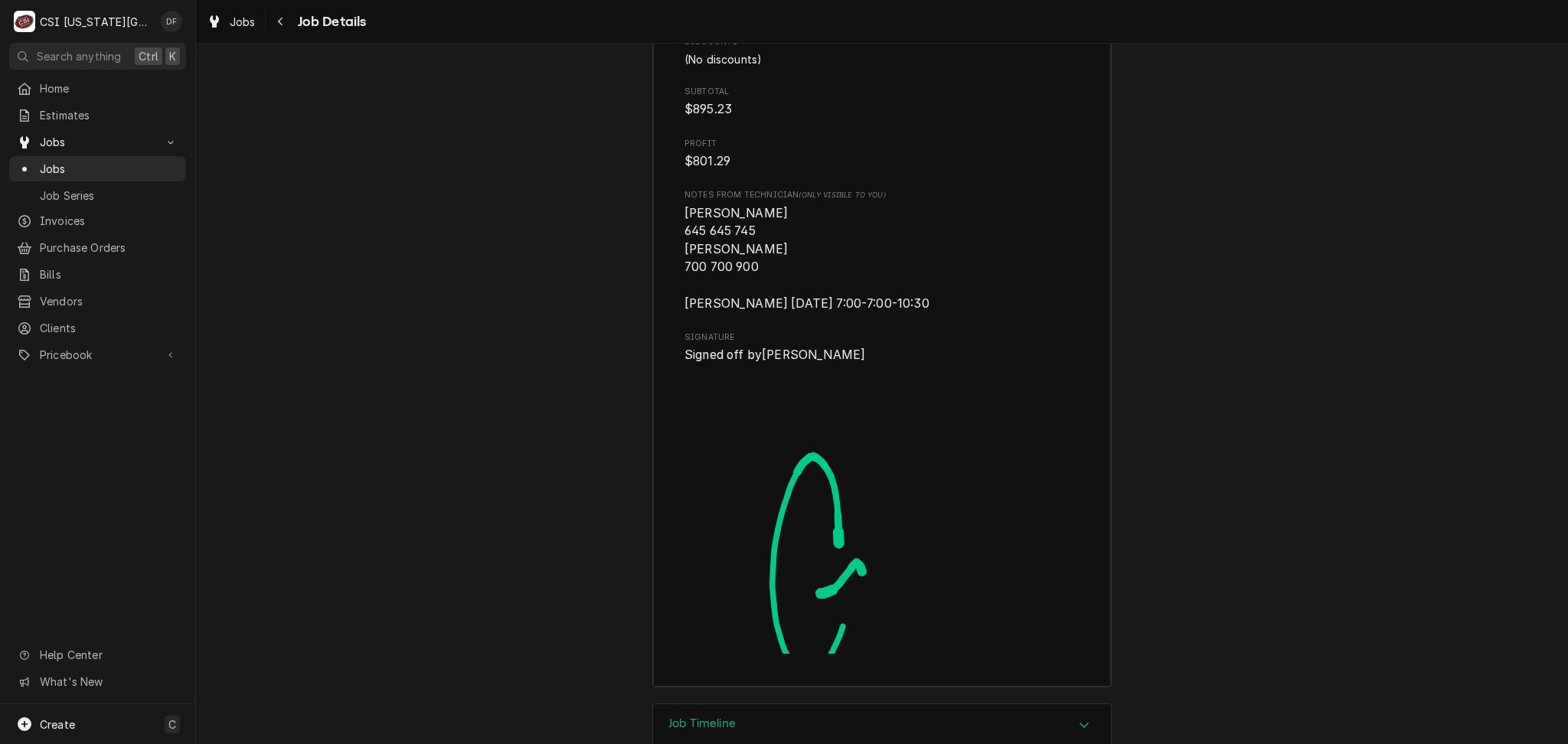
click at [826, 704] on div "Job Timeline" at bounding box center [882, 725] width 458 height 43
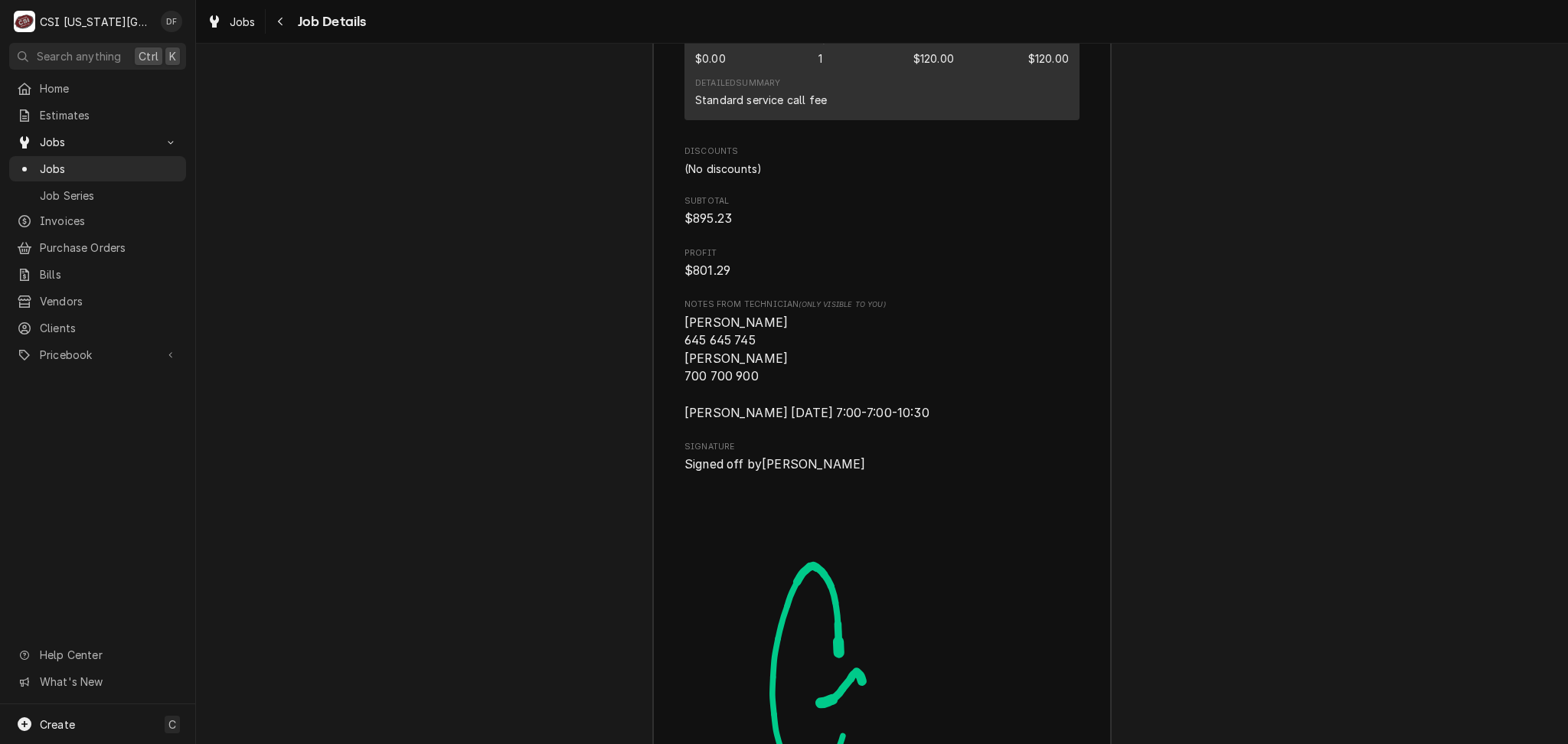
scroll to position [5773, 0]
